Goal: Information Seeking & Learning: Check status

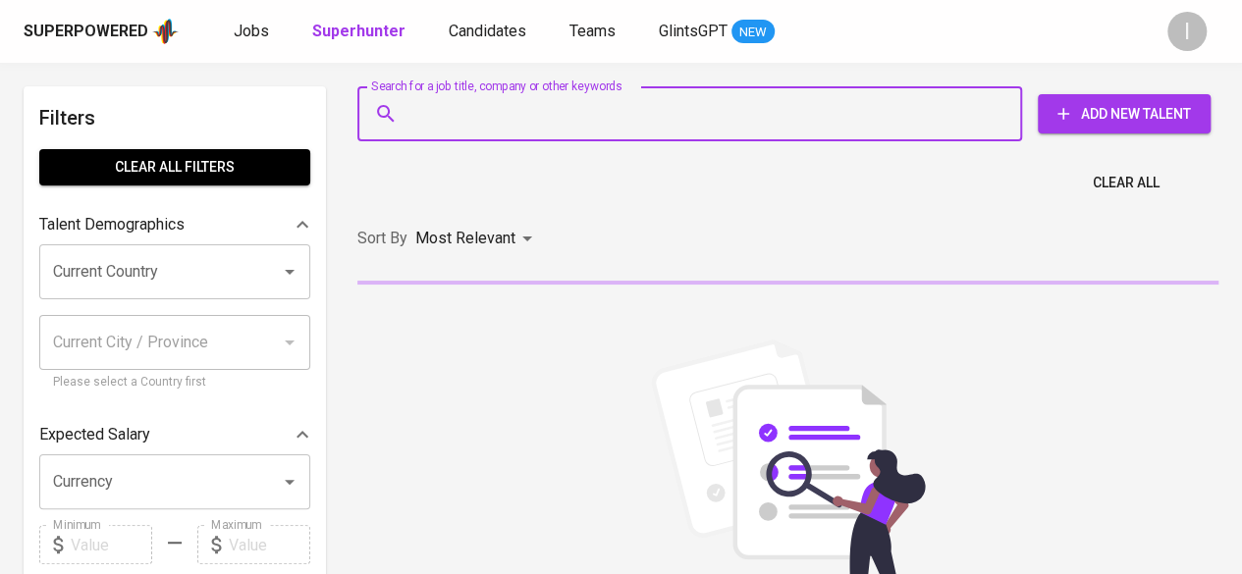
click at [455, 113] on input "Search for a job title, company or other keywords" at bounding box center [694, 113] width 578 height 37
paste input "[EMAIL_ADDRESS][DOMAIN_NAME]"
type input "[EMAIL_ADDRESS][DOMAIN_NAME]"
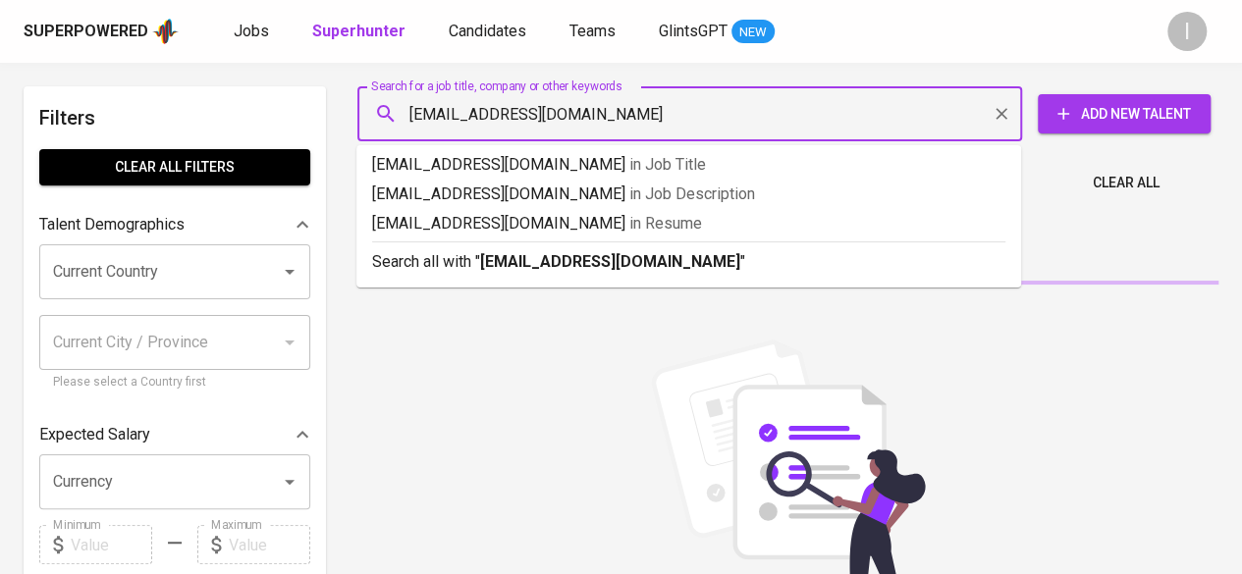
click at [520, 270] on b "[EMAIL_ADDRESS][DOMAIN_NAME]" at bounding box center [610, 261] width 260 height 19
click at [644, 266] on div "Sort By Most Relevant MOST_RELEVANT" at bounding box center [788, 239] width 885 height 60
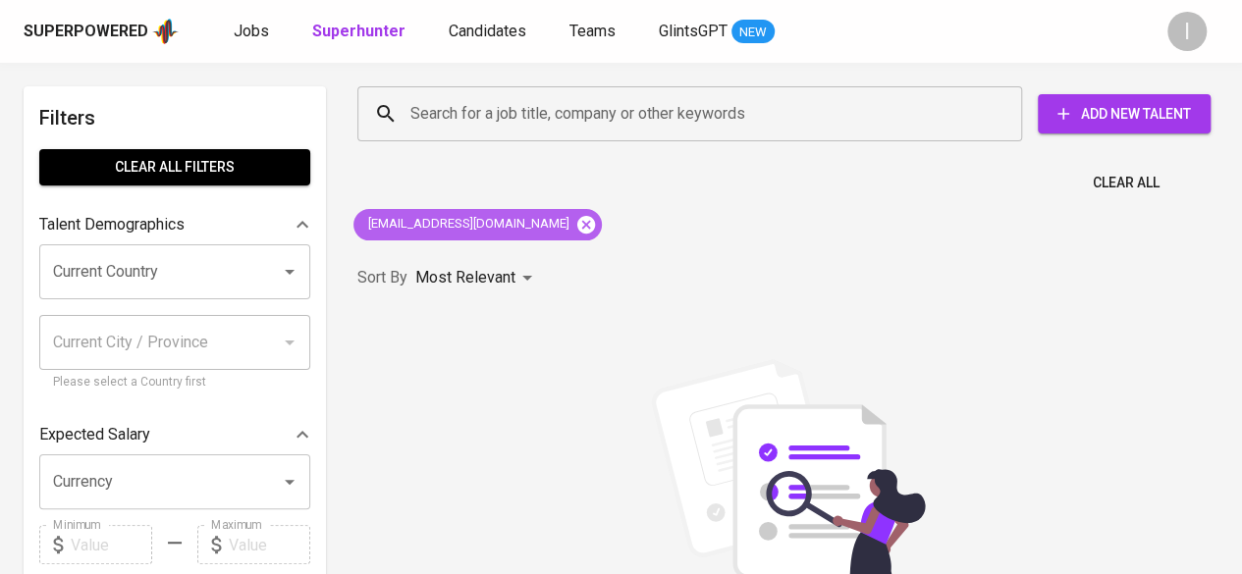
click at [577, 219] on icon at bounding box center [586, 224] width 18 height 18
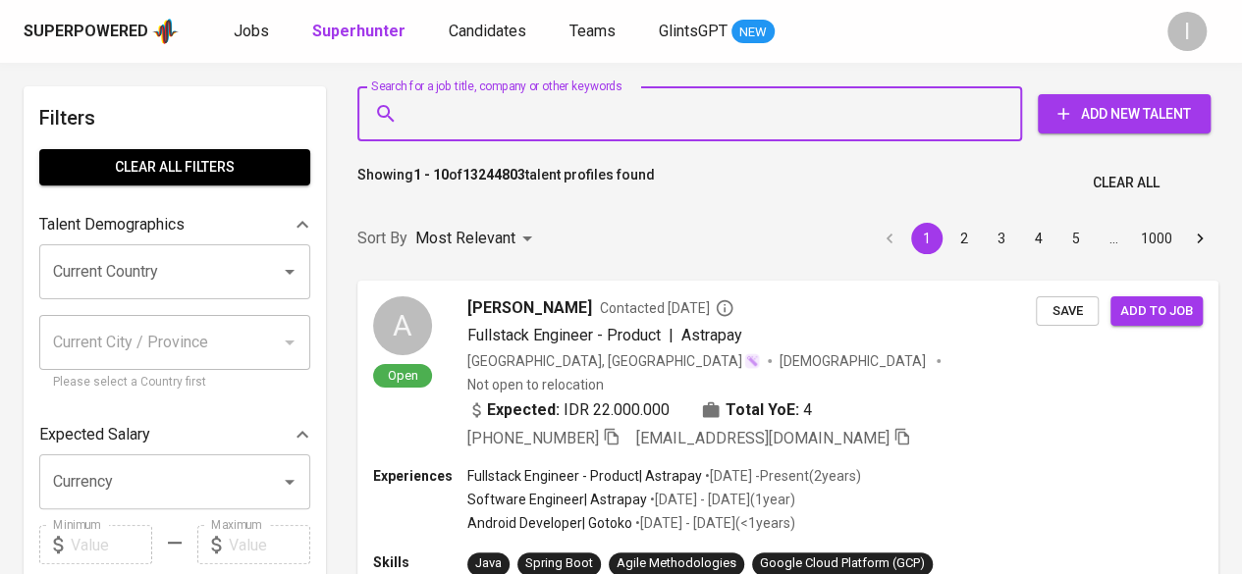
paste input "[EMAIL_ADDRESS][DOMAIN_NAME]"
type input "[EMAIL_ADDRESS][DOMAIN_NAME]"
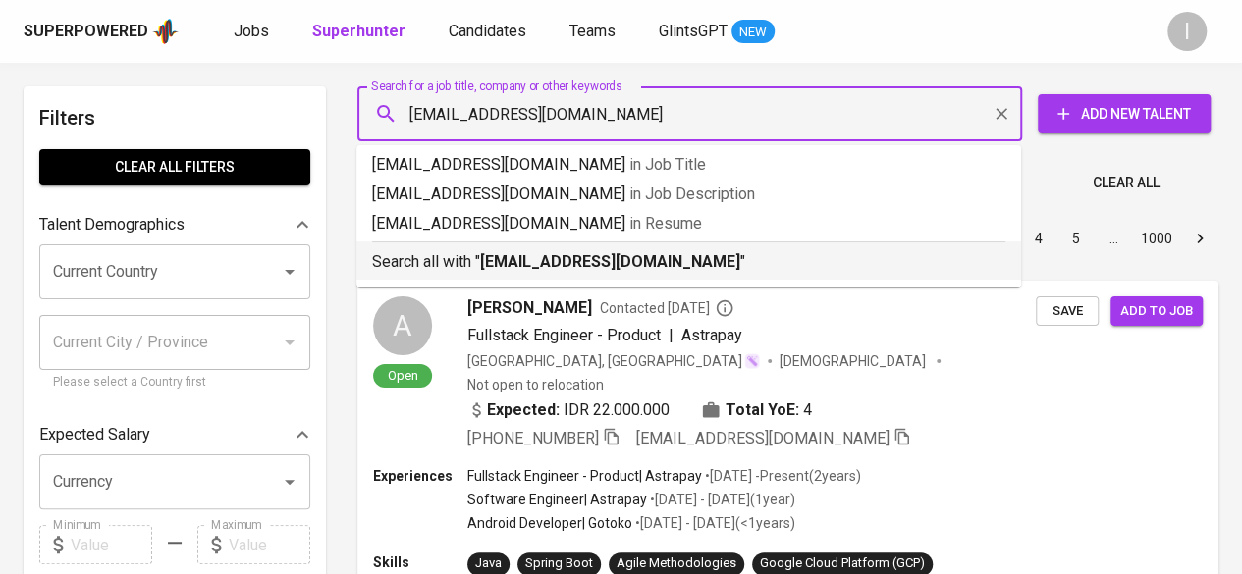
drag, startPoint x: 632, startPoint y: 271, endPoint x: 683, endPoint y: 267, distance: 51.2
click at [632, 271] on b "[EMAIL_ADDRESS][DOMAIN_NAME]" at bounding box center [610, 261] width 260 height 19
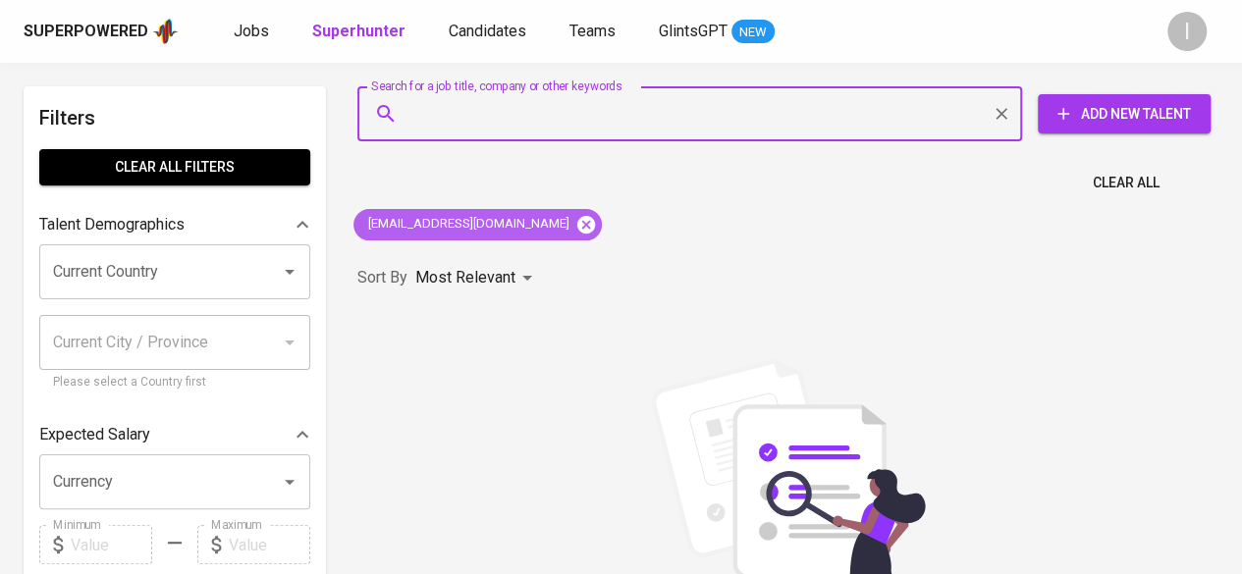
click at [575, 223] on icon at bounding box center [586, 225] width 22 height 22
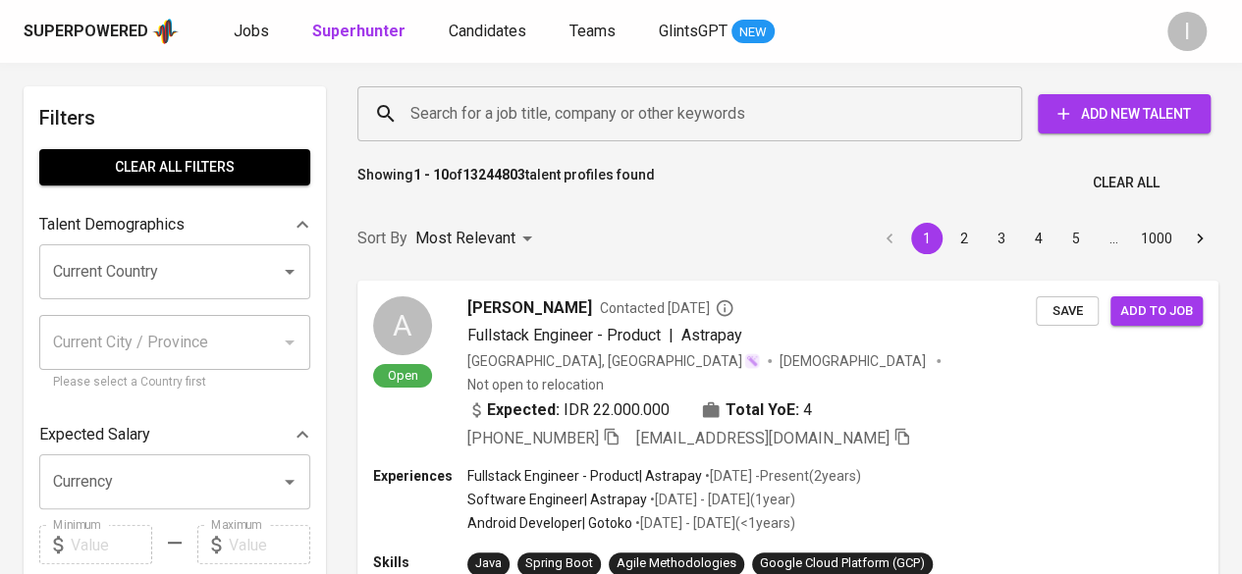
click at [495, 128] on input "Search for a job title, company or other keywords" at bounding box center [694, 113] width 578 height 37
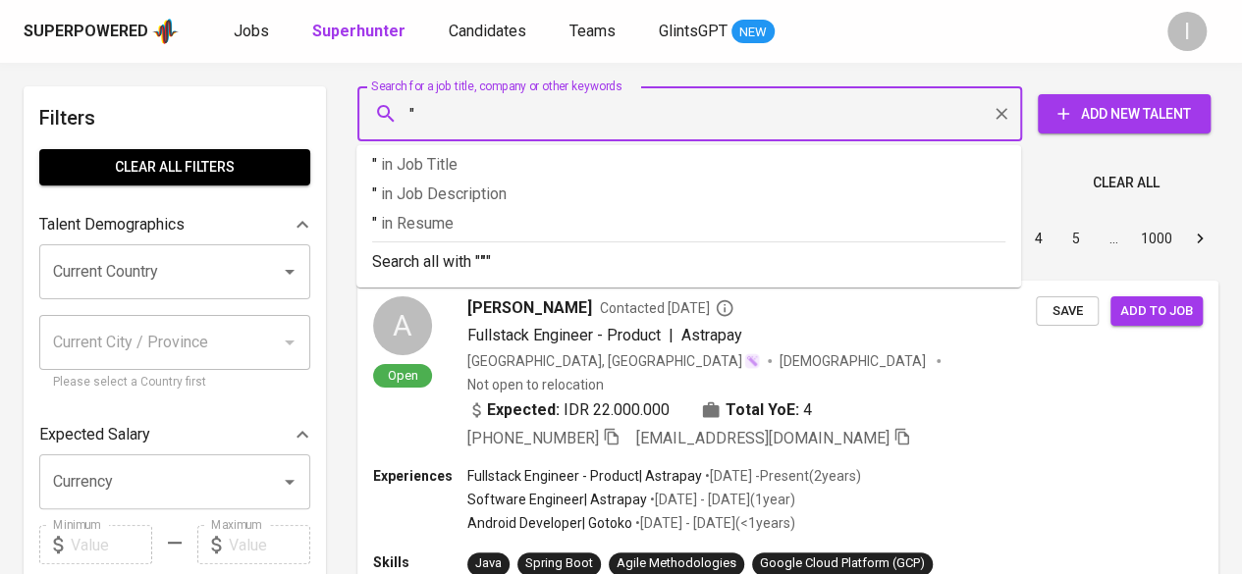
paste input "[PERSON_NAME]"
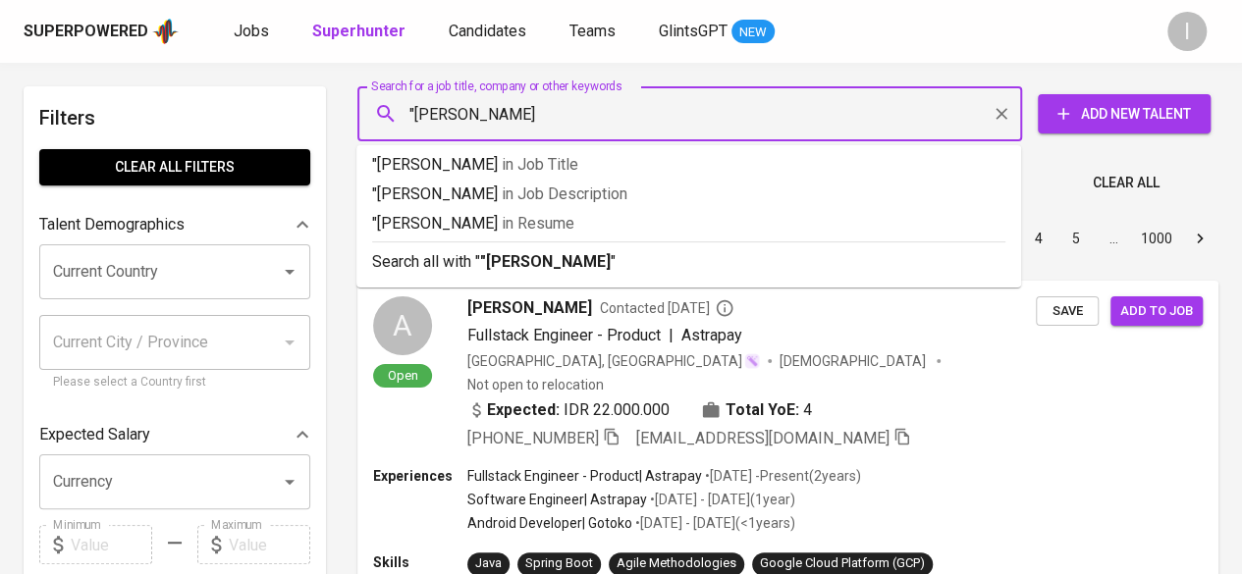
type input ""Ardhya Wikanayu""
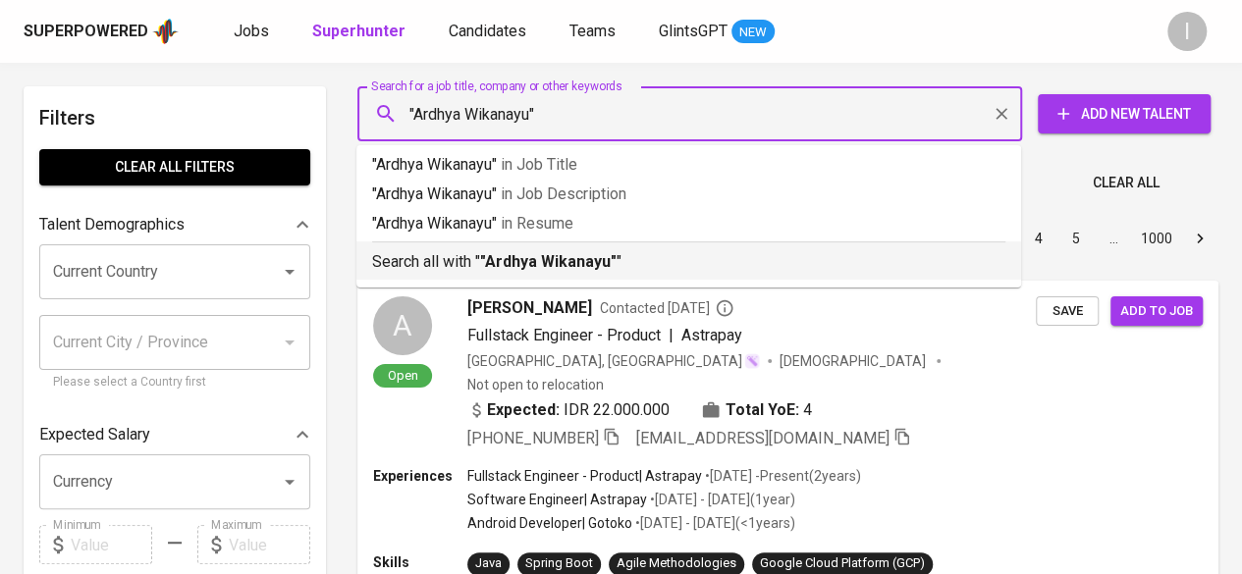
click at [577, 256] on b ""Ardhya Wikanayu"" at bounding box center [548, 261] width 136 height 19
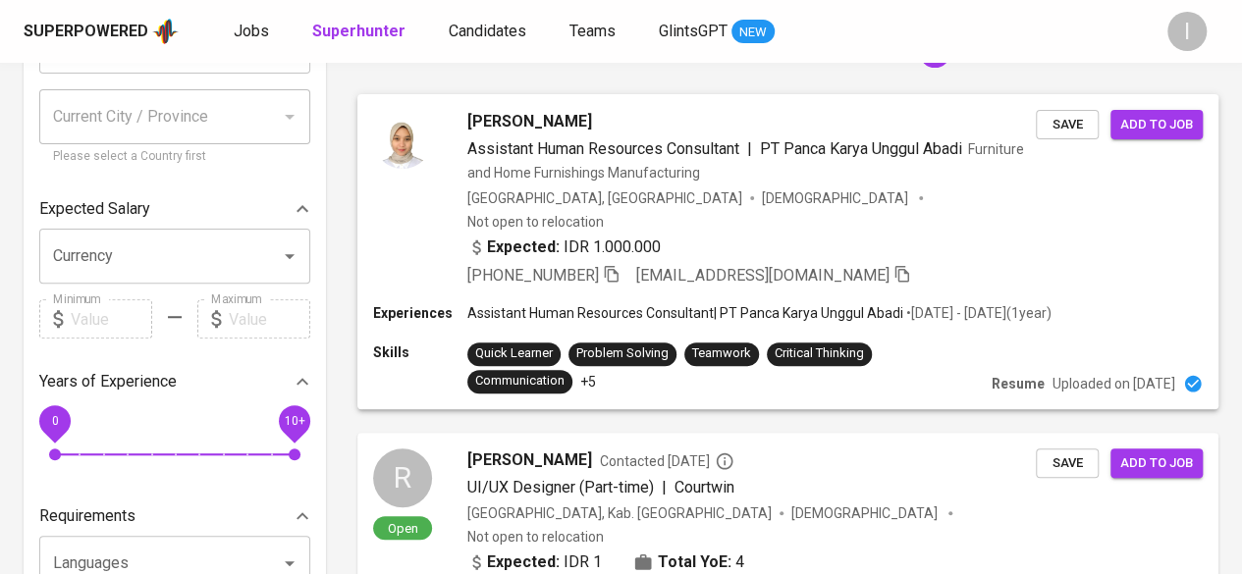
scroll to position [196, 0]
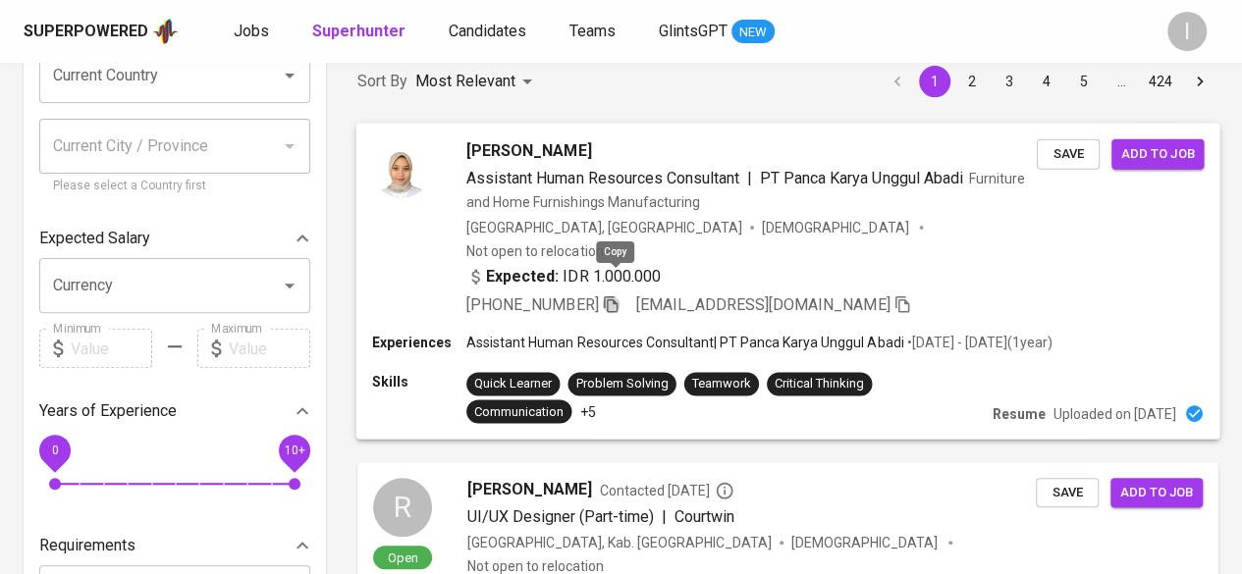
click at [613, 295] on icon "button" at bounding box center [611, 304] width 18 height 18
